Goal: Task Accomplishment & Management: Manage account settings

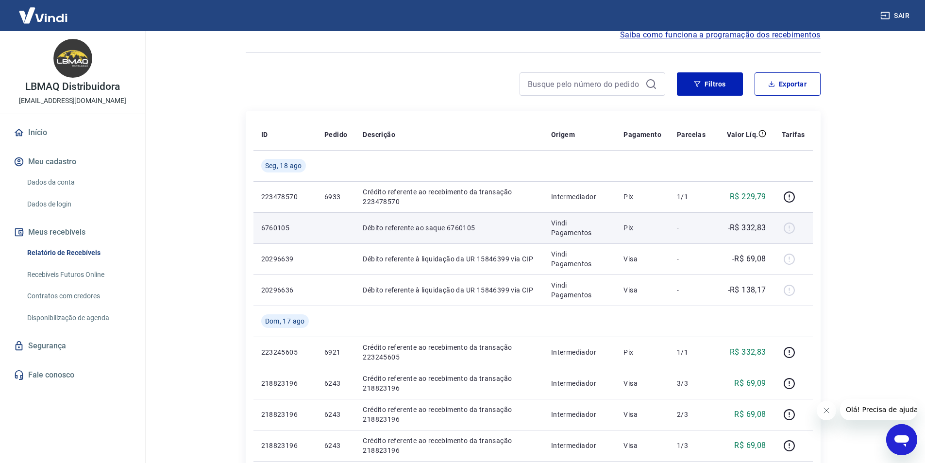
scroll to position [97, 0]
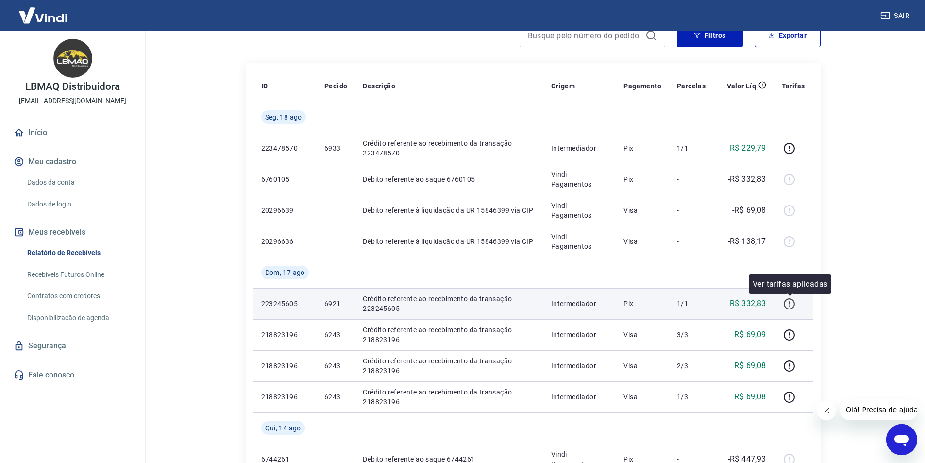
click at [792, 304] on icon "button" at bounding box center [789, 304] width 12 height 12
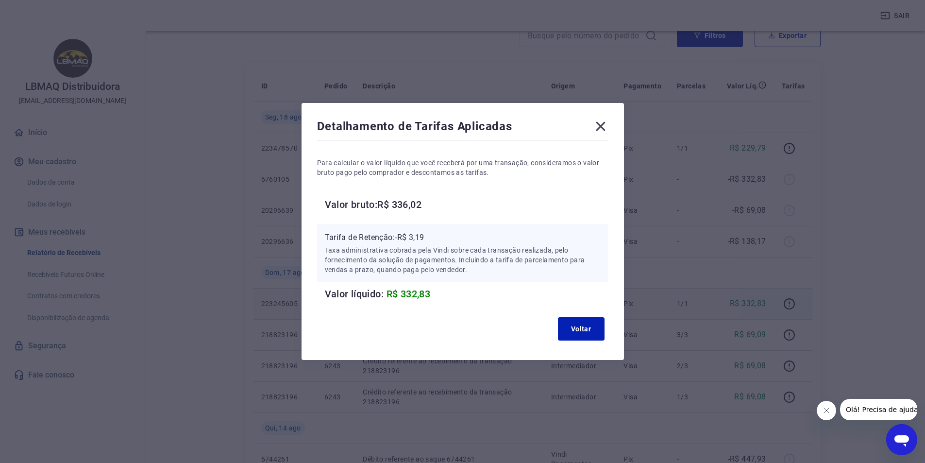
click at [605, 131] on icon at bounding box center [601, 126] width 16 height 16
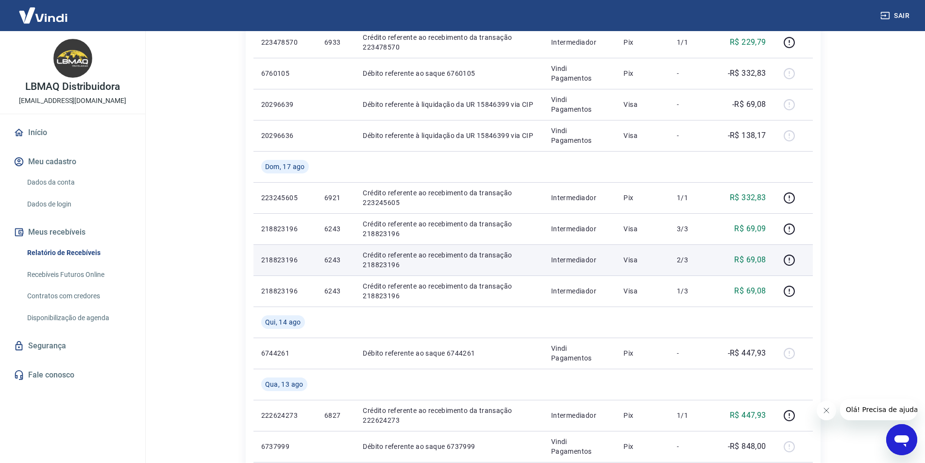
scroll to position [194, 0]
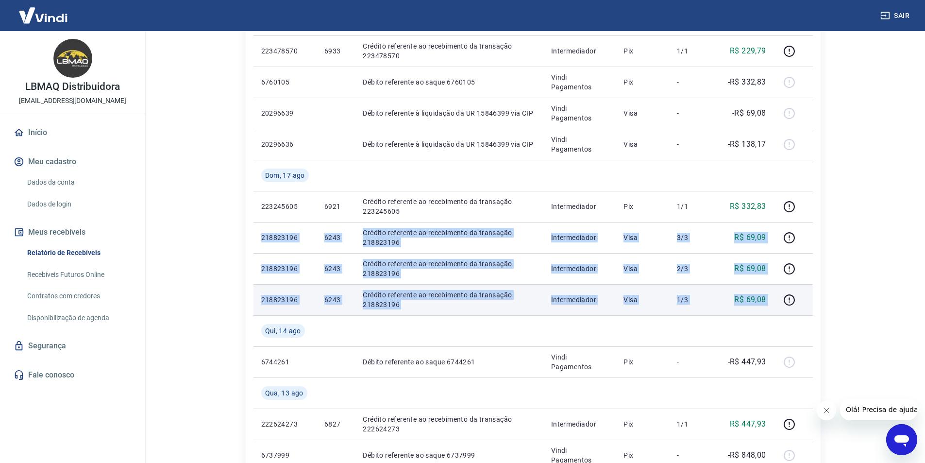
drag, startPoint x: 256, startPoint y: 237, endPoint x: 781, endPoint y: 313, distance: 530.4
click at [781, 313] on tbody "Seg, 18 ago 223478570 6933 Crédito referente ao recebimento da transação 223478…" at bounding box center [532, 439] width 559 height 870
click at [787, 299] on icon "button" at bounding box center [789, 300] width 12 height 12
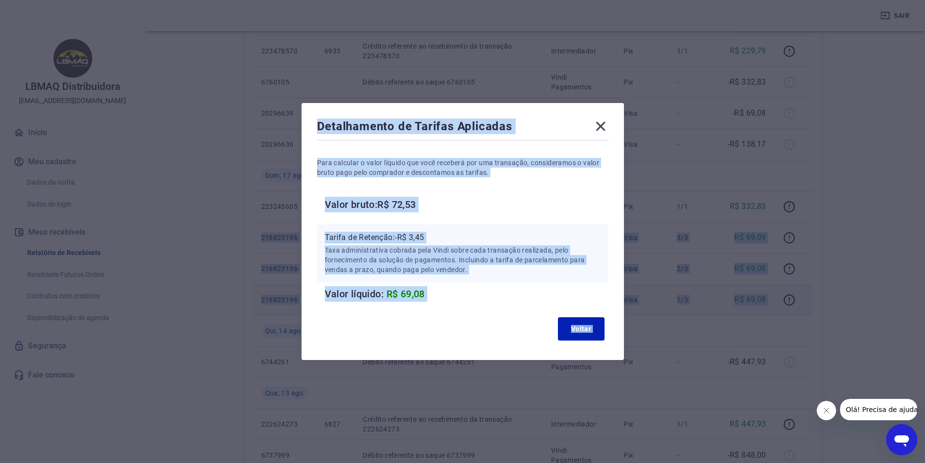
click at [607, 126] on icon at bounding box center [601, 126] width 16 height 16
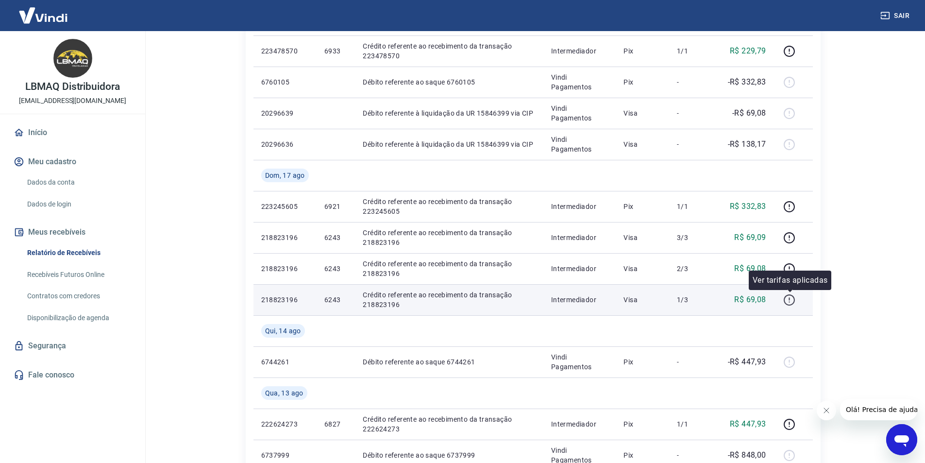
click at [786, 302] on icon "button" at bounding box center [789, 299] width 11 height 11
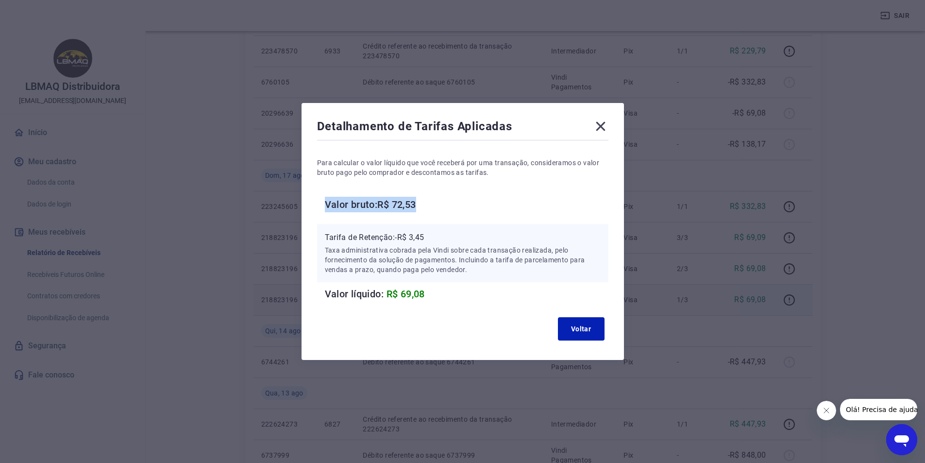
drag, startPoint x: 331, startPoint y: 202, endPoint x: 432, endPoint y: 203, distance: 101.0
click at [432, 203] on h6 "Valor bruto: R$ 72,53" at bounding box center [467, 205] width 284 height 16
click at [603, 127] on icon at bounding box center [600, 126] width 9 height 9
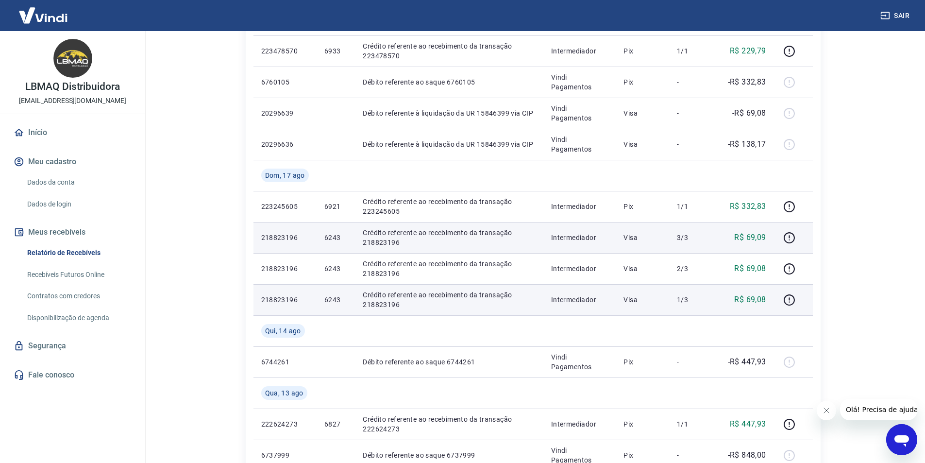
click at [269, 235] on p "218823196" at bounding box center [285, 238] width 48 height 10
click at [334, 235] on p "6243" at bounding box center [335, 238] width 23 height 10
copy p "6243"
